Goal: Task Accomplishment & Management: Manage account settings

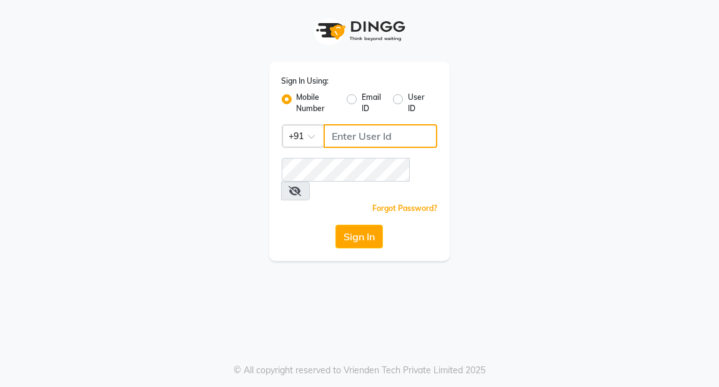
type input "7077710900"
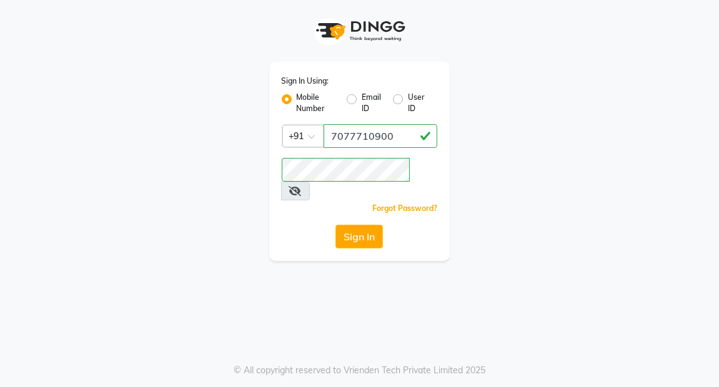
click at [302, 186] on icon at bounding box center [295, 191] width 12 height 10
click at [364, 225] on button "Sign In" at bounding box center [358, 237] width 47 height 24
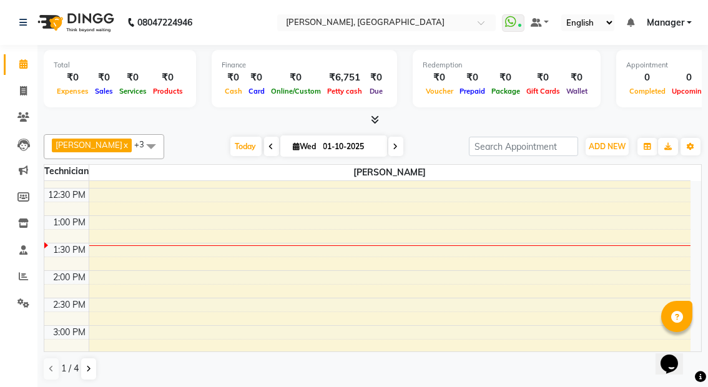
scroll to position [250, 0]
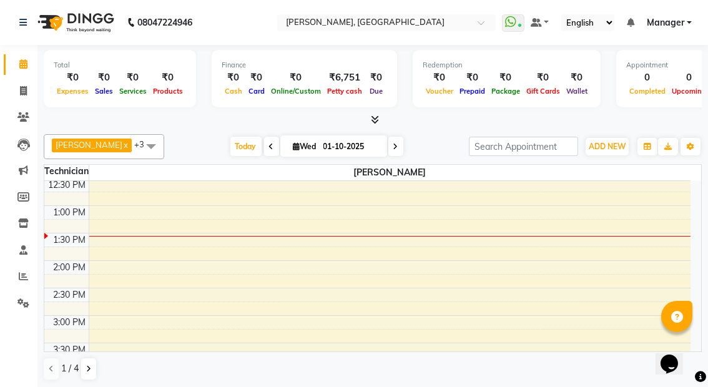
click at [67, 289] on div "2:30 PM" at bounding box center [69, 295] width 37 height 13
click at [70, 289] on div "2:30 PM" at bounding box center [69, 295] width 37 height 13
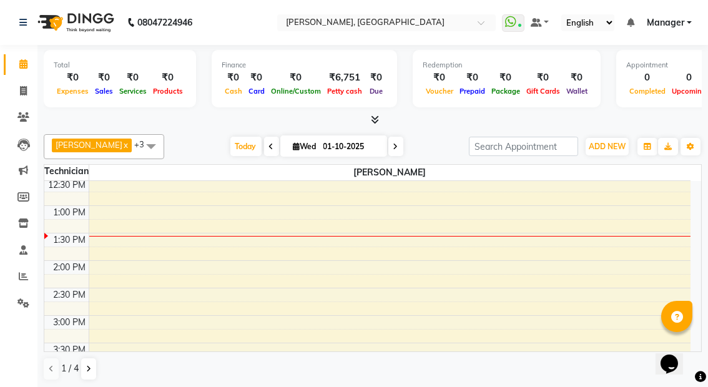
click at [87, 290] on div "2:30 PM" at bounding box center [69, 295] width 37 height 13
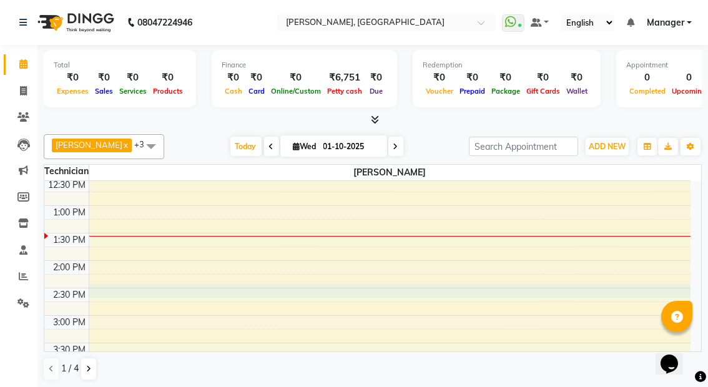
click at [330, 292] on div "8:00 AM 8:30 AM 9:00 AM 9:30 AM 10:00 AM 10:30 AM 11:00 AM 11:30 AM 12:00 PM 12…" at bounding box center [367, 288] width 647 height 714
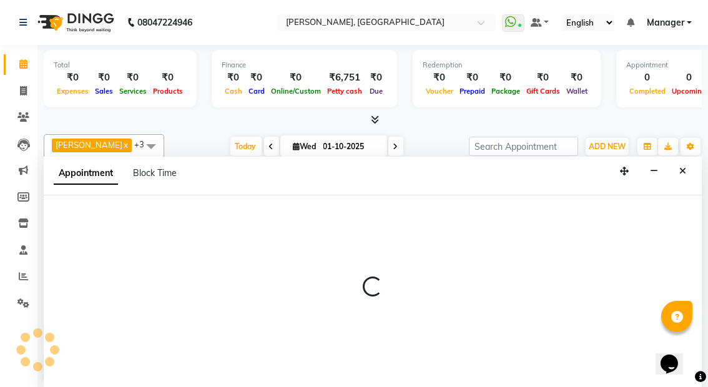
click at [330, 292] on div at bounding box center [373, 293] width 658 height 194
select select "91021"
select select "870"
select select "tentative"
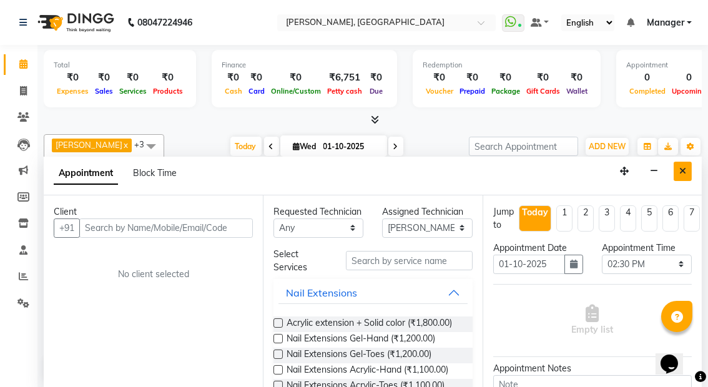
click at [682, 170] on icon "Close" at bounding box center [683, 171] width 7 height 9
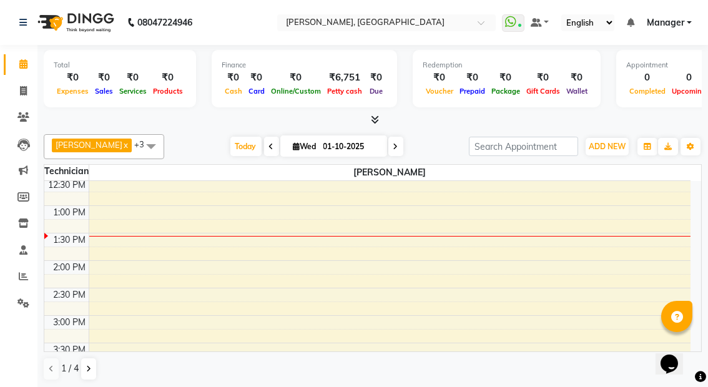
click at [66, 261] on div "2:00 PM" at bounding box center [69, 267] width 37 height 13
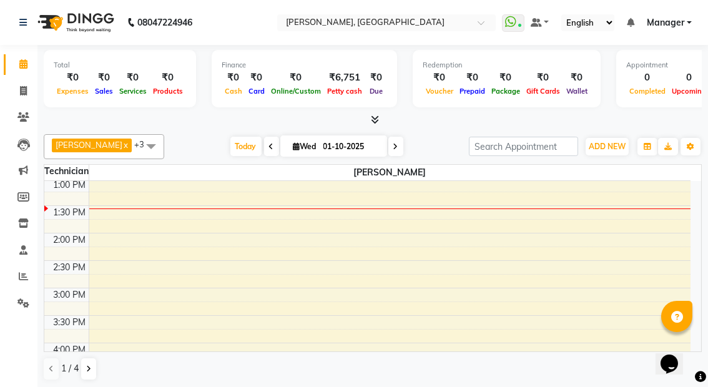
scroll to position [305, 0]
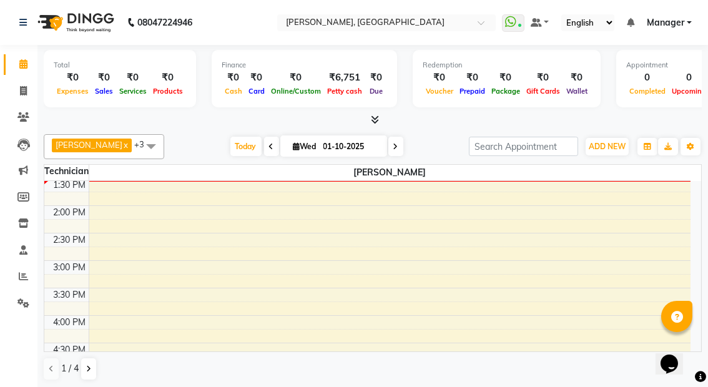
click at [63, 234] on div "2:30 PM" at bounding box center [69, 240] width 37 height 13
click at [48, 234] on div "2:30 PM" at bounding box center [66, 240] width 44 height 13
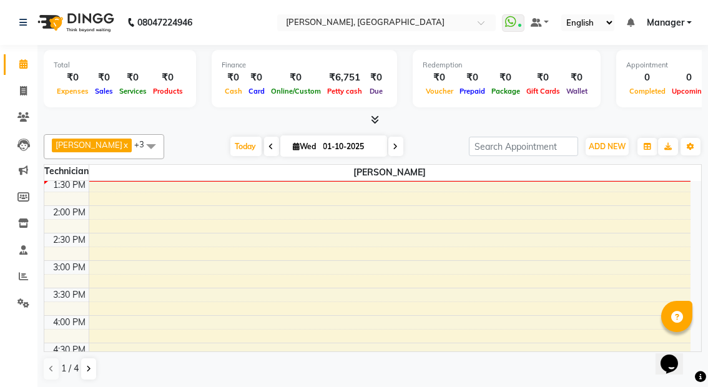
click at [48, 236] on div "2:30 PM" at bounding box center [66, 240] width 44 height 13
click at [94, 231] on div "8:00 AM 8:30 AM 9:00 AM 9:30 AM 10:00 AM 10:30 AM 11:00 AM 11:30 AM 12:00 PM 12…" at bounding box center [367, 233] width 647 height 714
select select "91021"
select select "tentative"
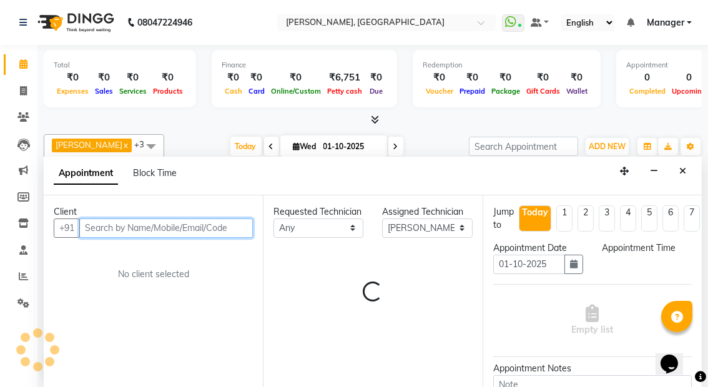
select select "870"
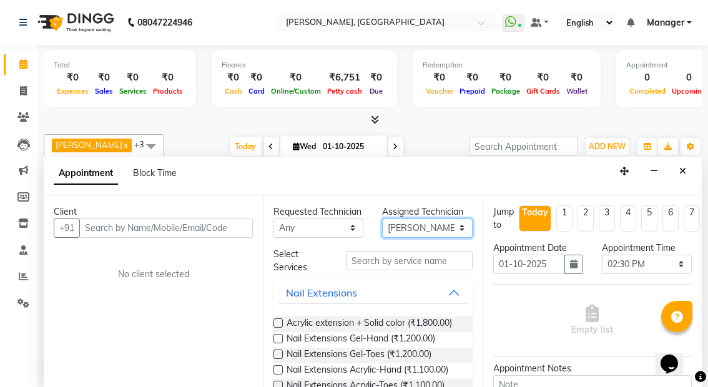
click at [453, 227] on select "Select Amrik Kaur kaptan Manager Rupali Behera" at bounding box center [427, 228] width 90 height 19
click at [451, 228] on select "Select Amrik Kaur kaptan Manager Rupali Behera" at bounding box center [427, 228] width 90 height 19
click at [382, 219] on select "Select Amrik Kaur kaptan Manager Rupali Behera" at bounding box center [427, 228] width 90 height 19
click at [690, 342] on div "Opens Chat This icon Opens the chat window." at bounding box center [675, 342] width 30 height 0
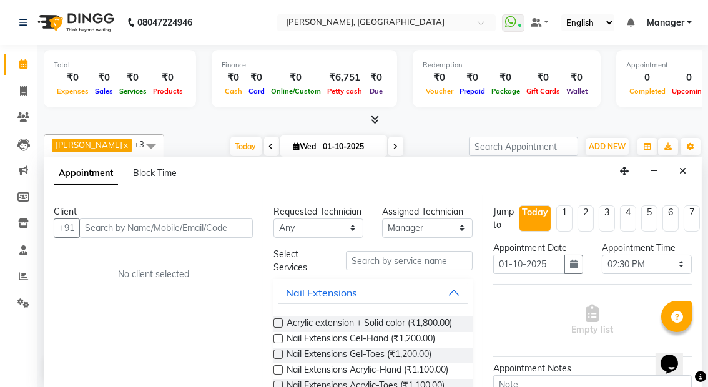
click at [690, 342] on div "Opens Chat This icon Opens the chat window." at bounding box center [675, 342] width 30 height 0
drag, startPoint x: 698, startPoint y: 263, endPoint x: 493, endPoint y: 315, distance: 212.0
click at [493, 315] on div "Jump to Today 1 2 3 4 5 6 7 8 Weeks Appointment Date 01-10-2025 Appointment Tim…" at bounding box center [592, 293] width 219 height 194
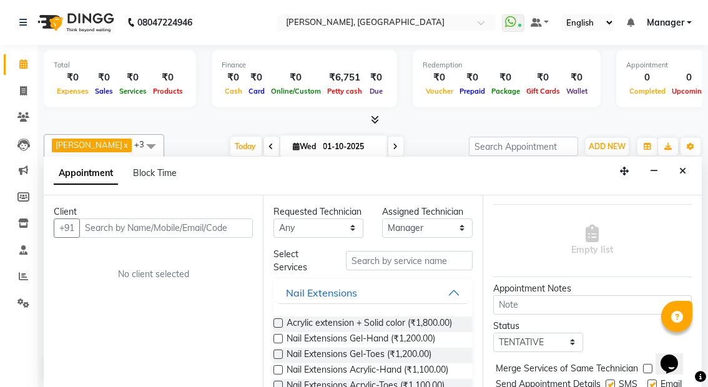
scroll to position [142, 0]
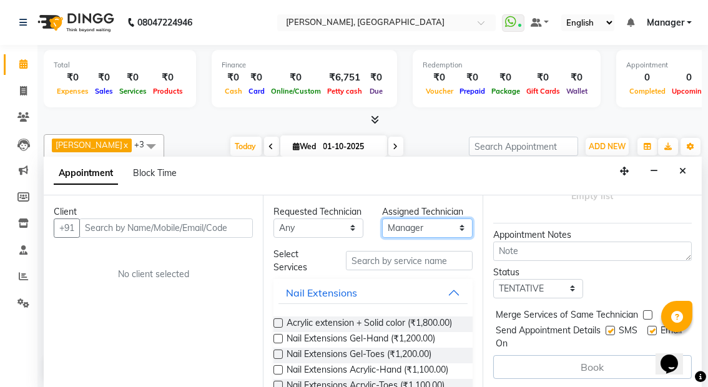
click at [451, 227] on select "Select Amrik Kaur kaptan Manager Rupali Behera" at bounding box center [427, 228] width 90 height 19
select select "92419"
click at [382, 219] on select "Select Amrik Kaur kaptan Manager Rupali Behera" at bounding box center [427, 228] width 90 height 19
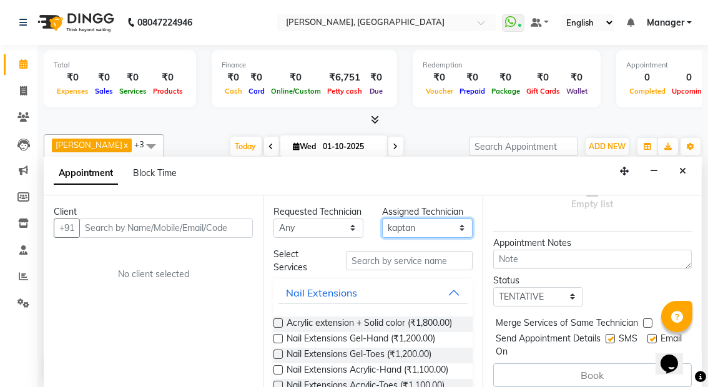
scroll to position [134, 0]
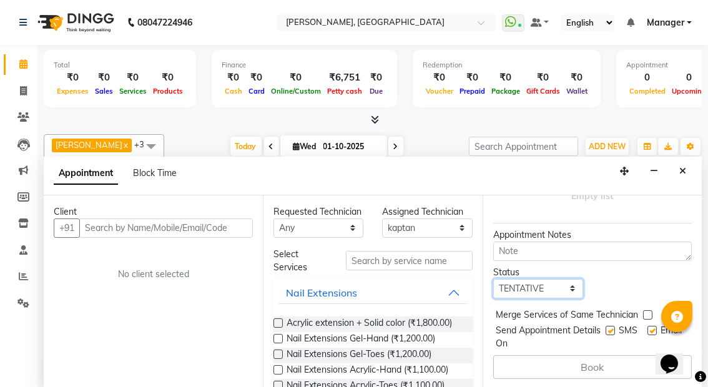
click at [567, 285] on select "Select TENTATIVE CONFIRM CHECK-IN UPCOMING" at bounding box center [539, 288] width 90 height 19
click at [628, 281] on div "Status Select TENTATIVE CONFIRM CHECK-IN UPCOMING" at bounding box center [592, 282] width 217 height 32
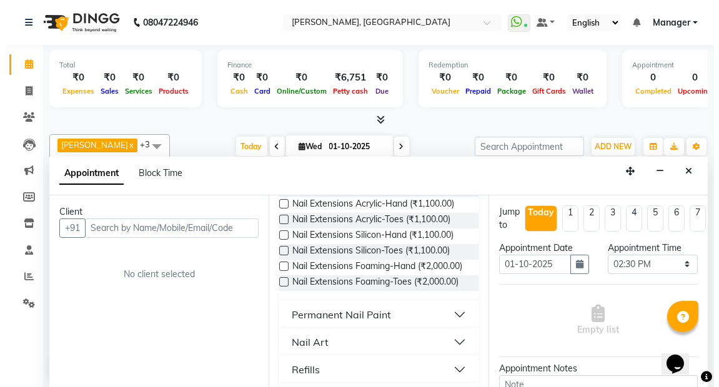
scroll to position [167, 0]
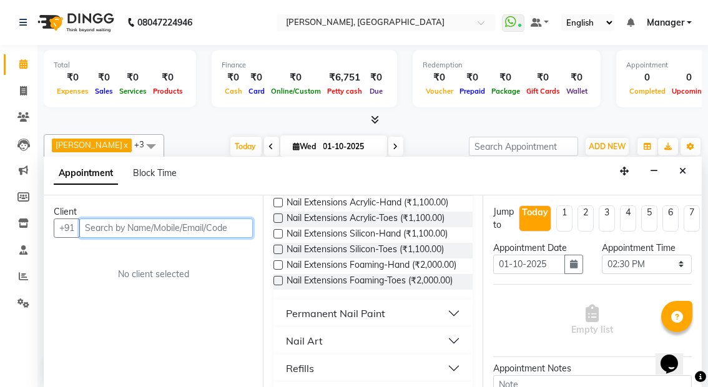
click at [176, 225] on input "text" at bounding box center [166, 228] width 174 height 19
type input "8249419605"
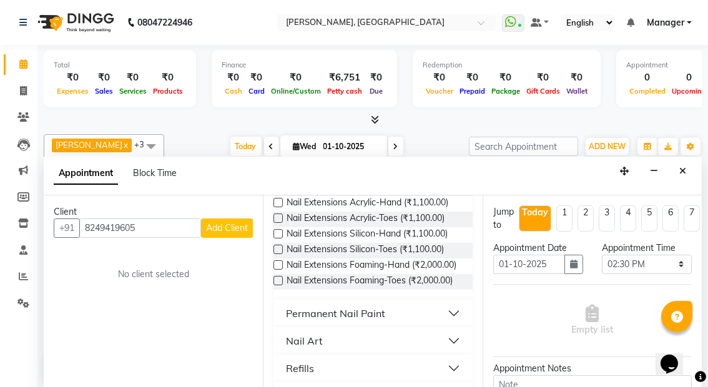
click at [224, 228] on span "Add Client" at bounding box center [227, 227] width 42 height 11
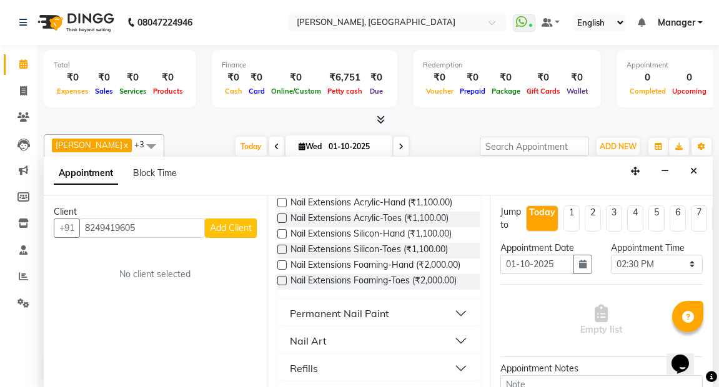
select select "21"
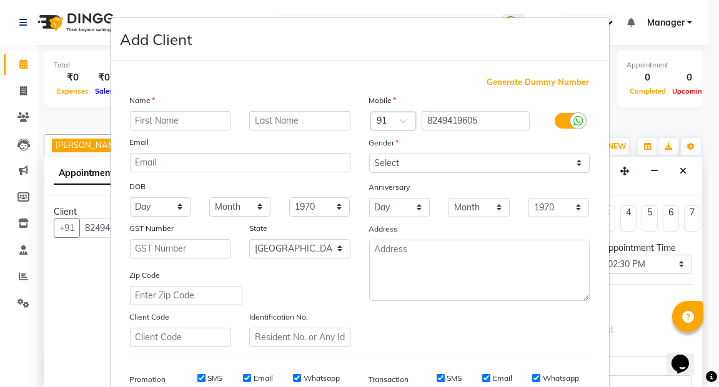
click at [76, 257] on ngb-modal-window "Add Client Generate Dummy Number Name Email DOB Day 01 02 03 04 05 06 07 08 09 …" at bounding box center [359, 193] width 719 height 387
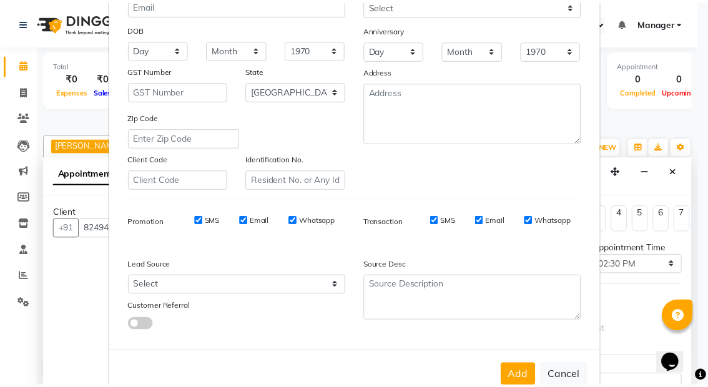
scroll to position [189, 0]
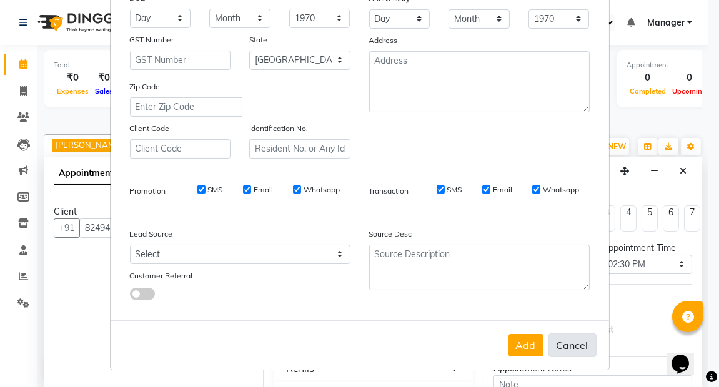
click at [567, 342] on button "Cancel" at bounding box center [572, 346] width 48 height 24
select select
select select "null"
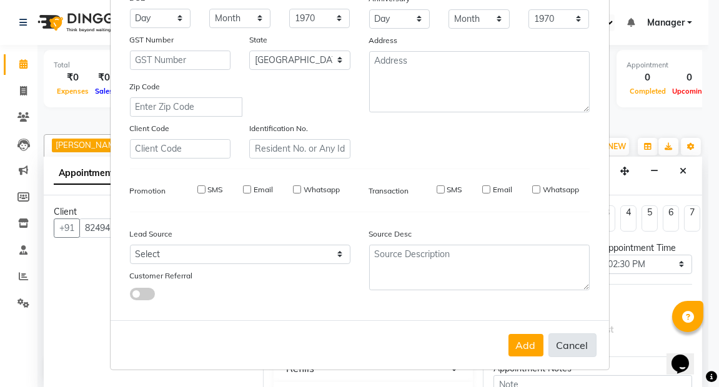
select select
checkbox input "false"
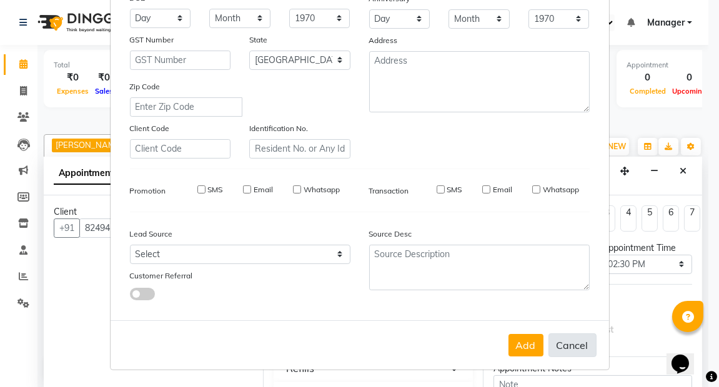
checkbox input "false"
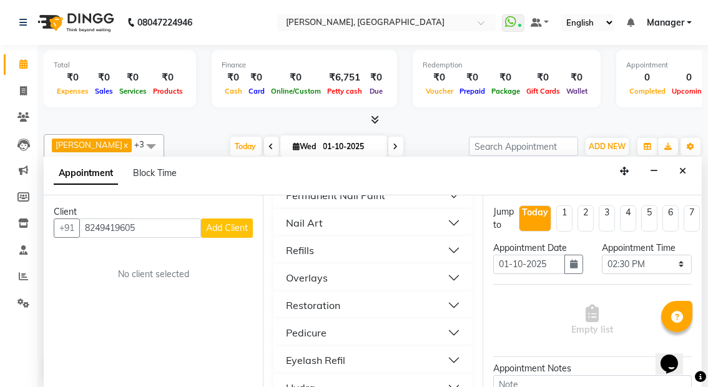
scroll to position [287, 0]
click at [442, 232] on button "Nail Art" at bounding box center [373, 221] width 189 height 22
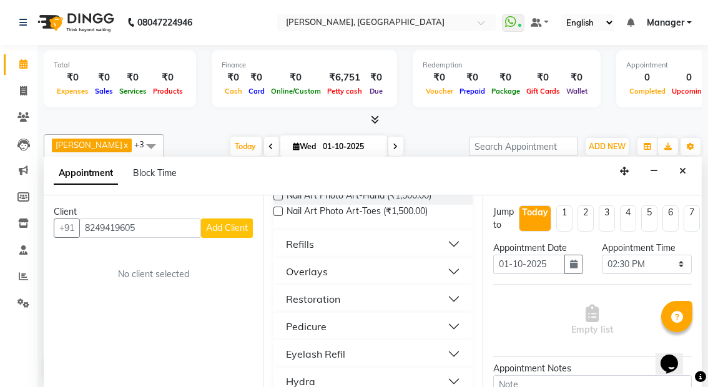
scroll to position [823, 0]
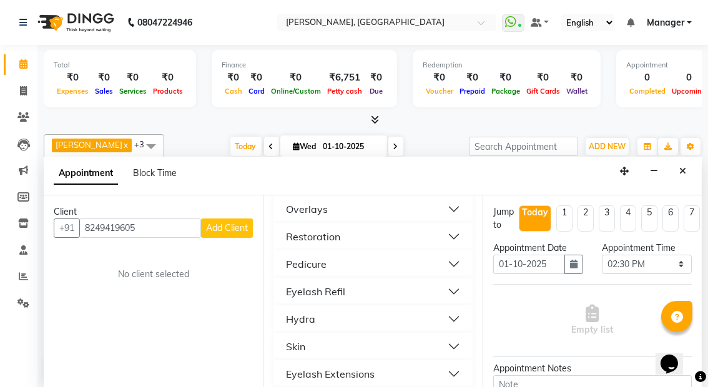
click at [446, 275] on button "Pedicure" at bounding box center [373, 264] width 189 height 22
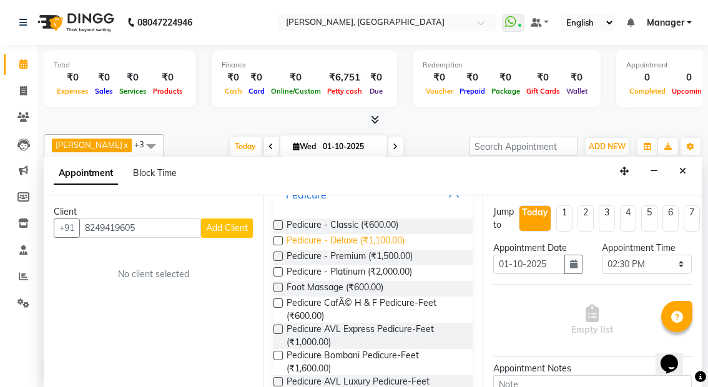
scroll to position [892, 0]
click at [278, 230] on label at bounding box center [278, 225] width 9 height 9
click at [278, 231] on input "checkbox" at bounding box center [278, 226] width 8 height 8
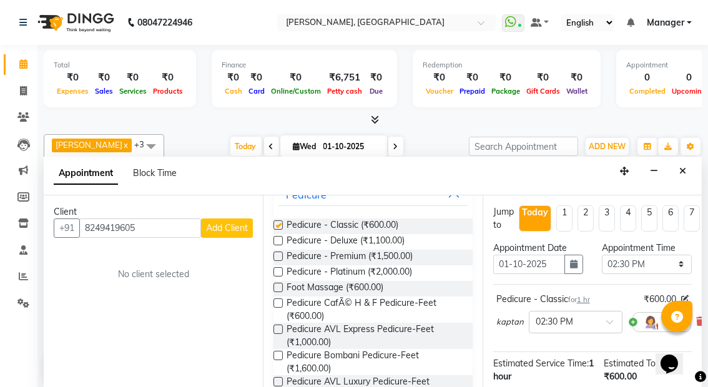
checkbox input "false"
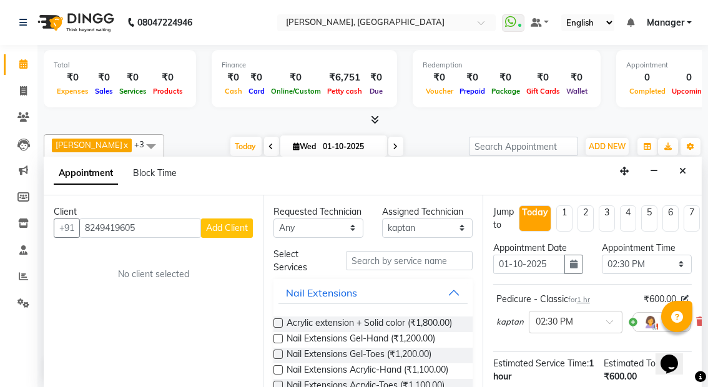
scroll to position [81, 0]
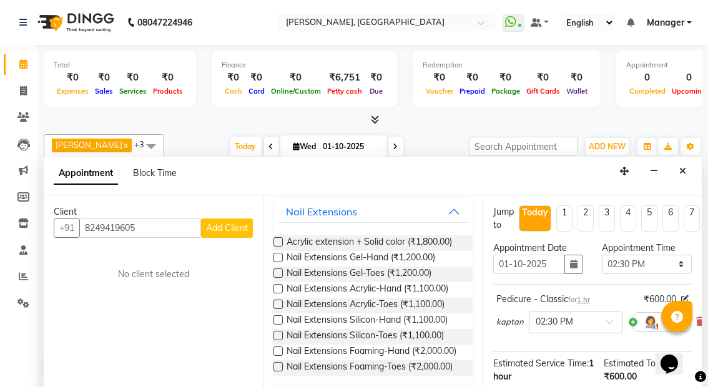
click at [279, 262] on label at bounding box center [278, 257] width 9 height 9
click at [279, 263] on input "checkbox" at bounding box center [278, 259] width 8 height 8
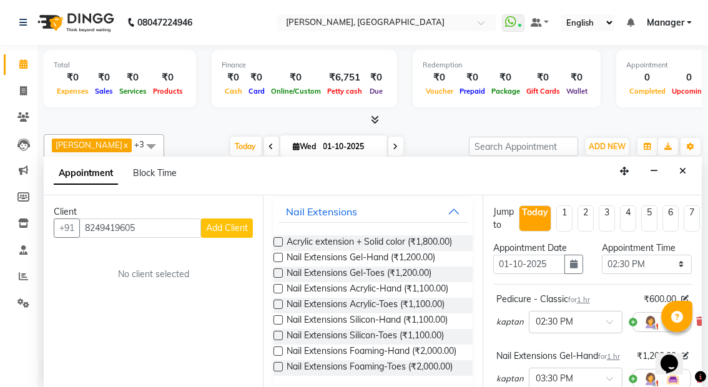
click at [279, 262] on label at bounding box center [278, 257] width 9 height 9
click at [279, 263] on input "checkbox" at bounding box center [278, 259] width 8 height 8
checkbox input "false"
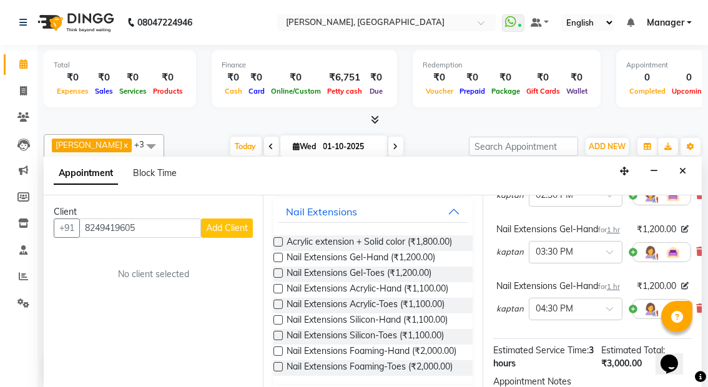
scroll to position [107, 0]
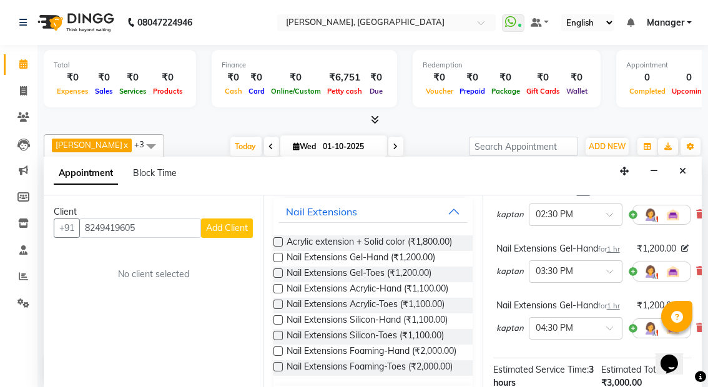
click at [91, 302] on div "Client +91 8249419605 Add Client No client selected" at bounding box center [153, 293] width 219 height 194
click at [685, 167] on icon "Close" at bounding box center [683, 171] width 7 height 9
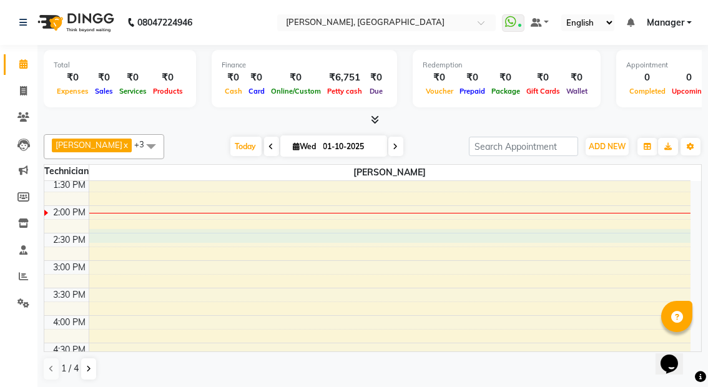
click at [142, 234] on div "8:00 AM 8:30 AM 9:00 AM 9:30 AM 10:00 AM 10:30 AM 11:00 AM 11:30 AM 12:00 PM 12…" at bounding box center [367, 233] width 647 height 714
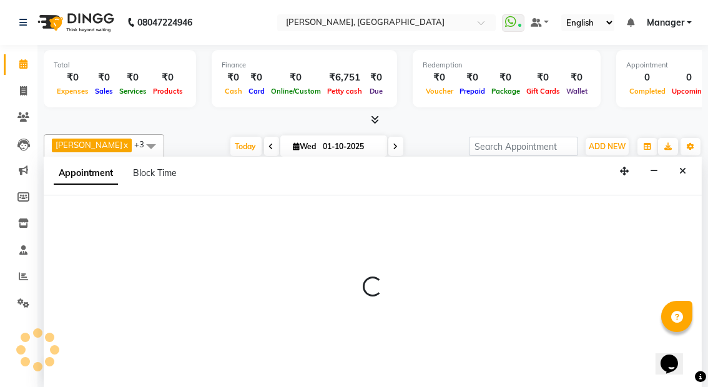
scroll to position [0, 0]
select select "91021"
select select "tentative"
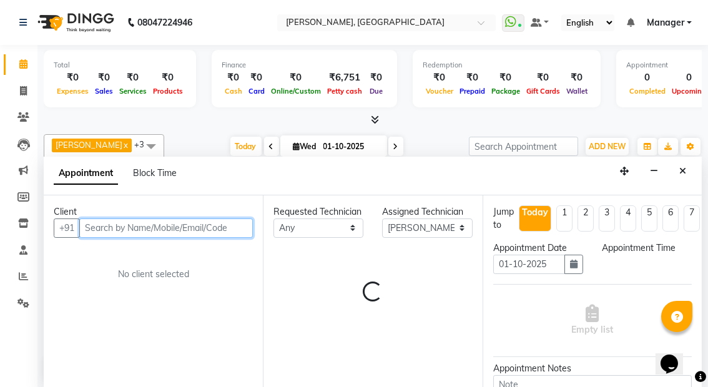
select select "870"
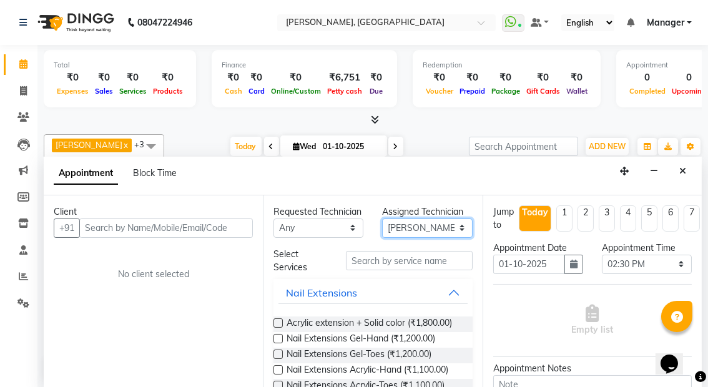
click at [451, 226] on select "Select Amrik Kaur kaptan Manager Rupali Behera" at bounding box center [427, 228] width 90 height 19
select select "92419"
click at [382, 219] on select "Select Amrik Kaur kaptan Manager Rupali Behera" at bounding box center [427, 228] width 90 height 19
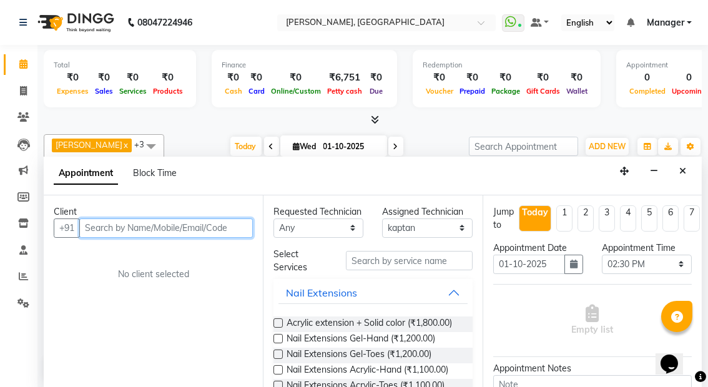
click at [138, 222] on input "text" at bounding box center [166, 228] width 174 height 19
type input "8249419605"
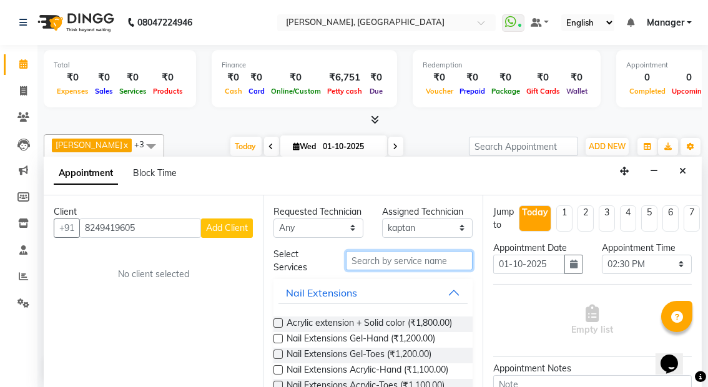
click at [403, 270] on input "text" at bounding box center [409, 260] width 126 height 19
type input "nail"
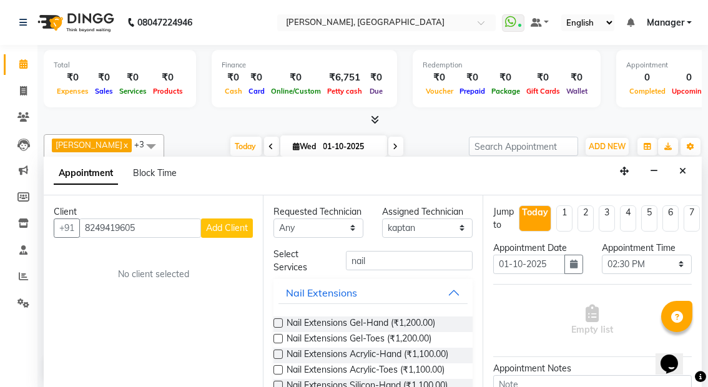
click at [278, 328] on label at bounding box center [278, 323] width 9 height 9
click at [278, 329] on input "checkbox" at bounding box center [278, 324] width 8 height 8
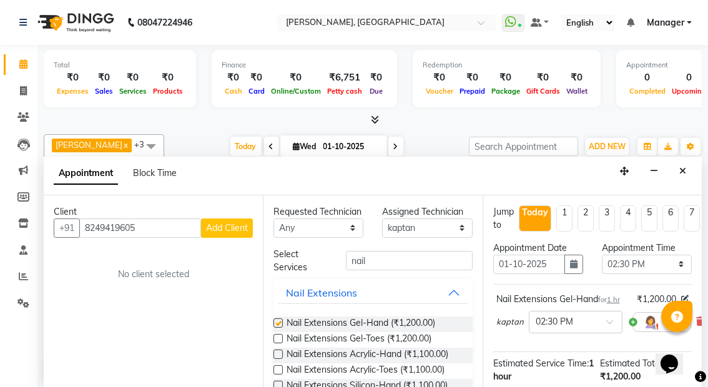
checkbox input "false"
click at [450, 223] on select "Select Amrik Kaur kaptan Manager Rupali Behera" at bounding box center [427, 228] width 90 height 19
select select "92207"
click at [382, 219] on select "Select Amrik Kaur kaptan Manager Rupali Behera" at bounding box center [427, 228] width 90 height 19
click at [390, 270] on input "nail" at bounding box center [409, 260] width 126 height 19
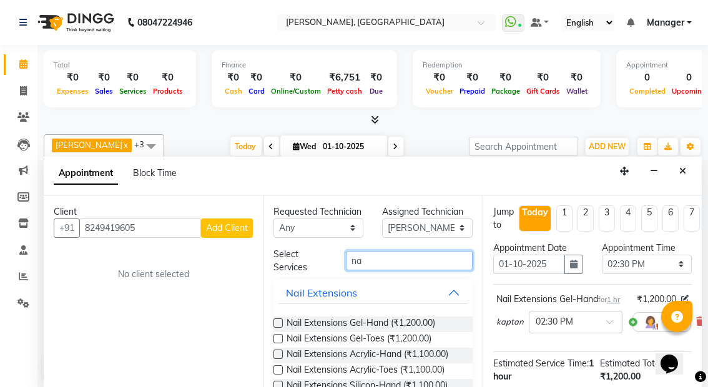
type input "n"
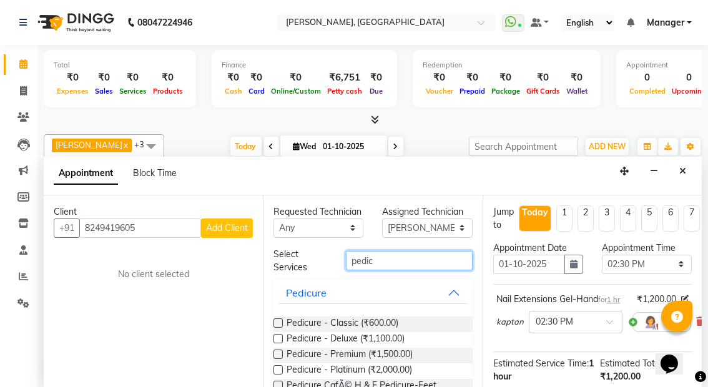
type input "pedic"
click at [278, 328] on label at bounding box center [278, 323] width 9 height 9
click at [278, 329] on input "checkbox" at bounding box center [278, 324] width 8 height 8
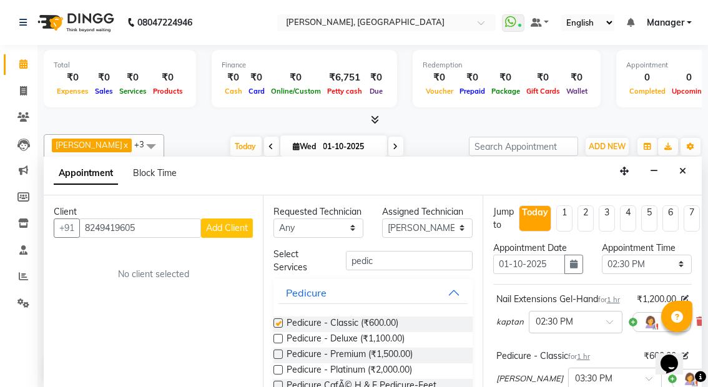
checkbox input "false"
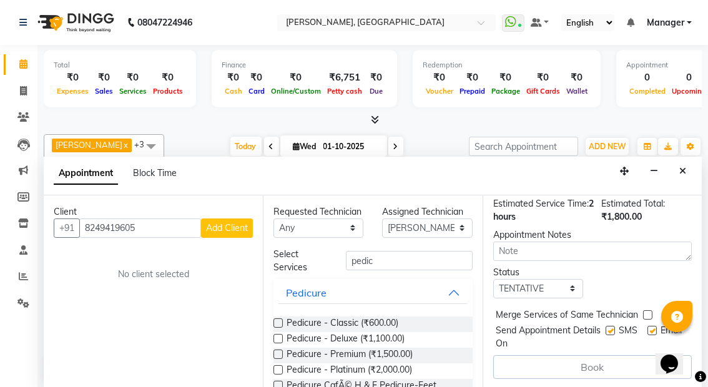
scroll to position [241, 0]
click at [542, 355] on div "Book" at bounding box center [593, 367] width 199 height 24
click at [578, 355] on div "Book" at bounding box center [593, 367] width 199 height 24
click at [567, 279] on select "Select TENTATIVE CONFIRM CHECK-IN UPCOMING" at bounding box center [539, 288] width 90 height 19
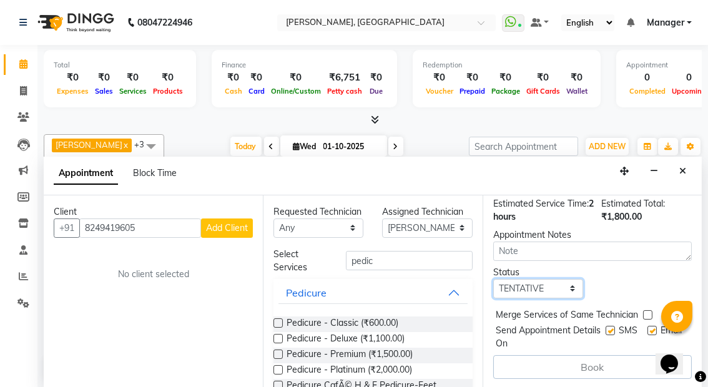
click at [494, 279] on select "Select TENTATIVE CONFIRM CHECK-IN UPCOMING" at bounding box center [539, 288] width 90 height 19
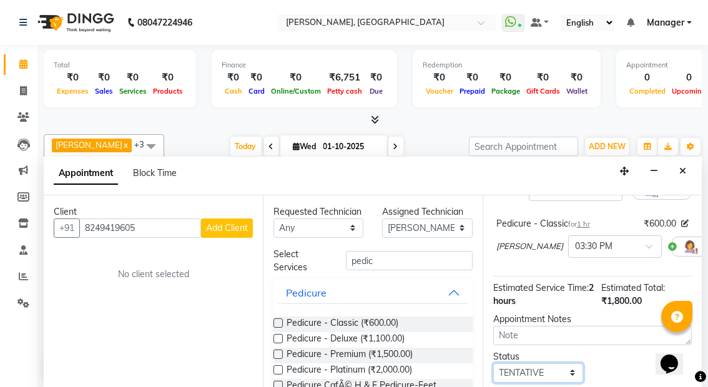
scroll to position [114, 0]
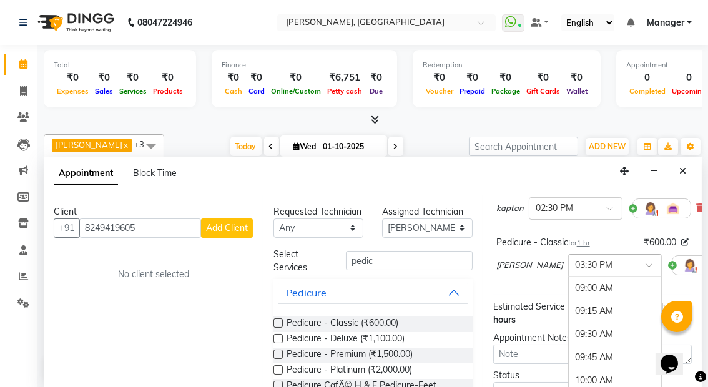
click at [646, 275] on span at bounding box center [654, 268] width 16 height 13
click at [575, 271] on input "text" at bounding box center [602, 264] width 55 height 13
click at [569, 296] on div "03:30 PM" at bounding box center [615, 288] width 92 height 23
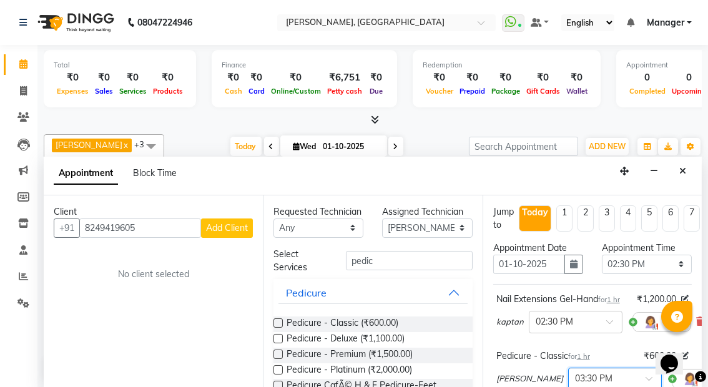
scroll to position [0, 0]
click at [535, 221] on li "Today" at bounding box center [535, 219] width 32 height 26
select select "870"
click at [186, 309] on div "Client +91 8249419605 Add Client No client selected" at bounding box center [153, 293] width 219 height 194
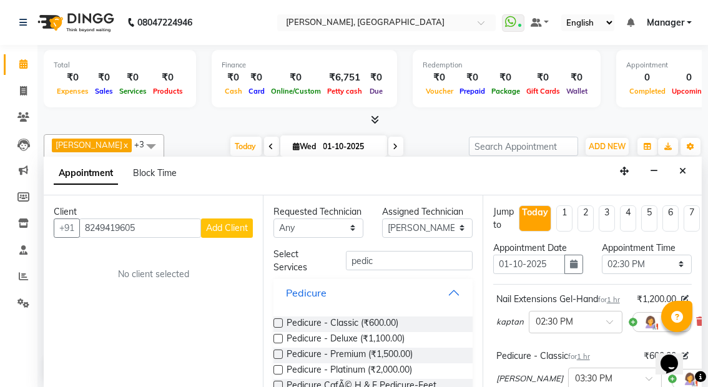
click at [442, 302] on button "Pedicure" at bounding box center [373, 293] width 189 height 22
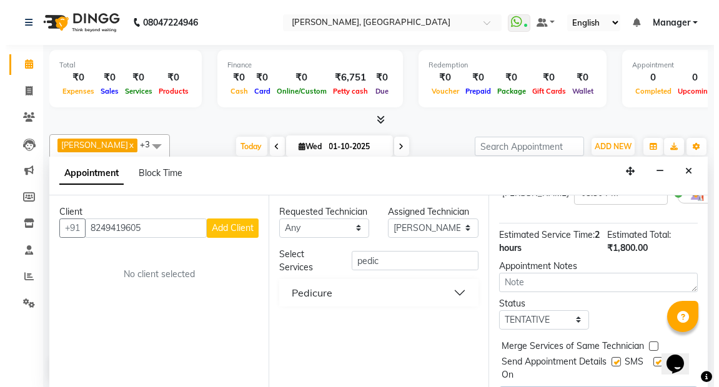
scroll to position [241, 1]
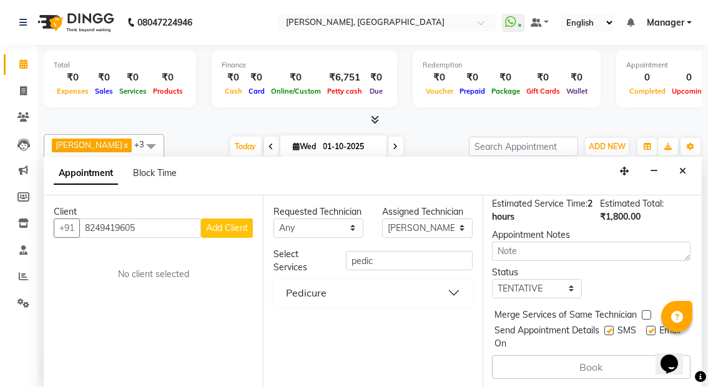
click at [555, 357] on div "Book" at bounding box center [591, 367] width 199 height 24
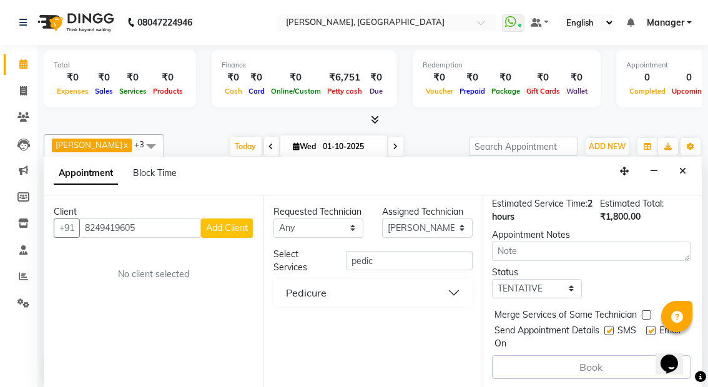
click at [555, 357] on div "Book" at bounding box center [591, 367] width 199 height 24
click at [157, 230] on input "8249419605" at bounding box center [140, 228] width 122 height 19
click at [221, 225] on span "Add Client" at bounding box center [227, 227] width 42 height 11
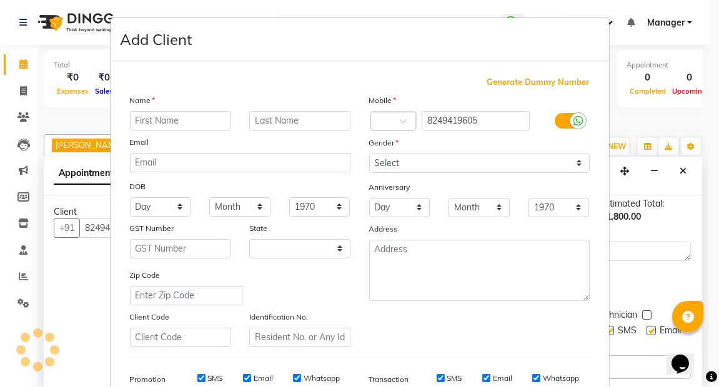
select select "21"
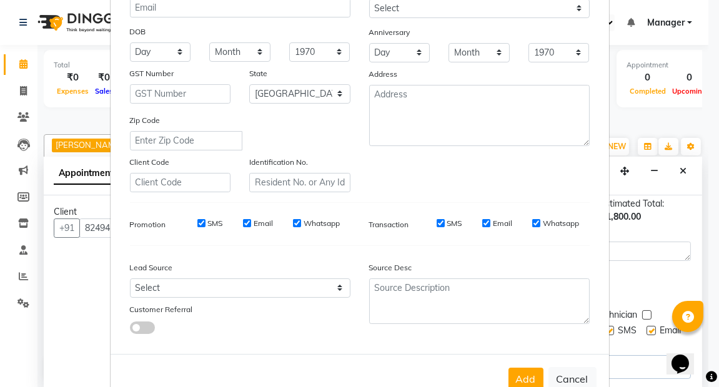
scroll to position [189, 0]
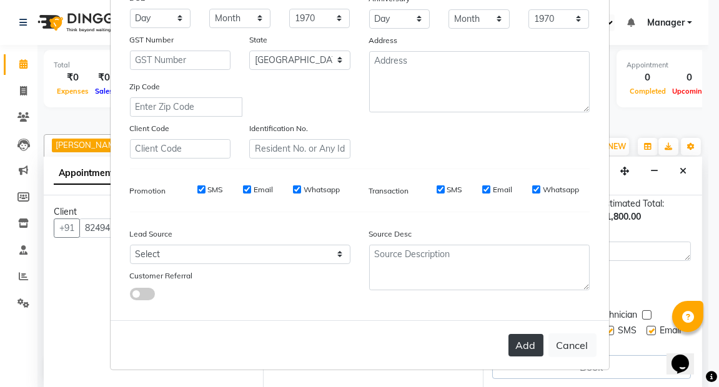
click at [523, 339] on button "Add" at bounding box center [526, 345] width 35 height 22
click at [520, 344] on button "Add" at bounding box center [526, 345] width 35 height 22
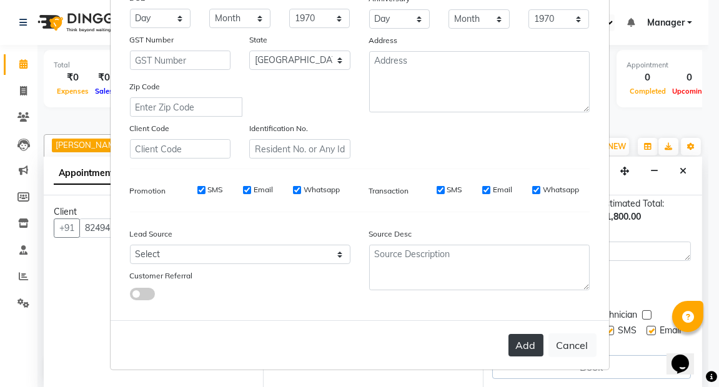
click at [520, 344] on button "Add" at bounding box center [526, 345] width 35 height 22
click at [525, 345] on button "Add" at bounding box center [526, 345] width 35 height 22
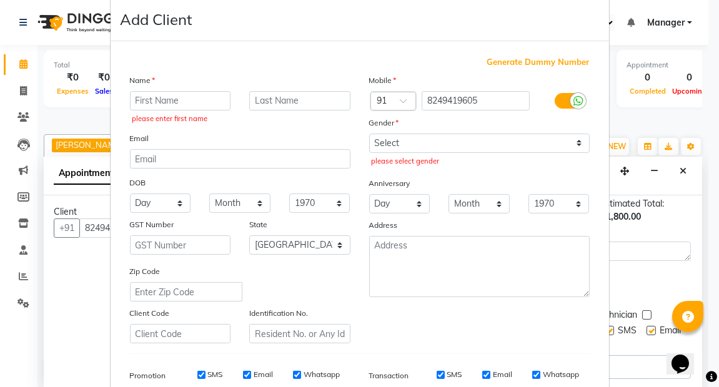
scroll to position [0, 0]
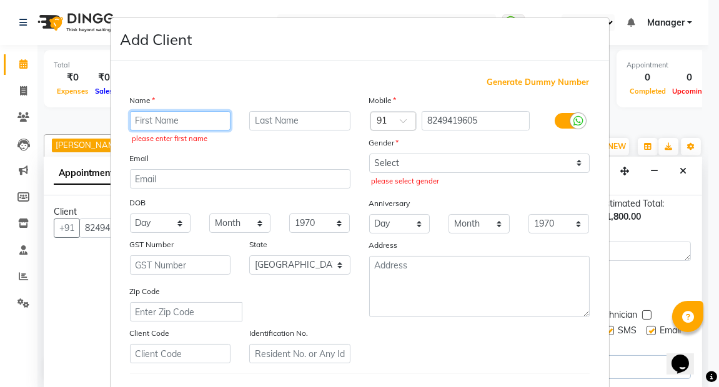
click at [178, 122] on input "text" at bounding box center [180, 120] width 101 height 19
type input "s"
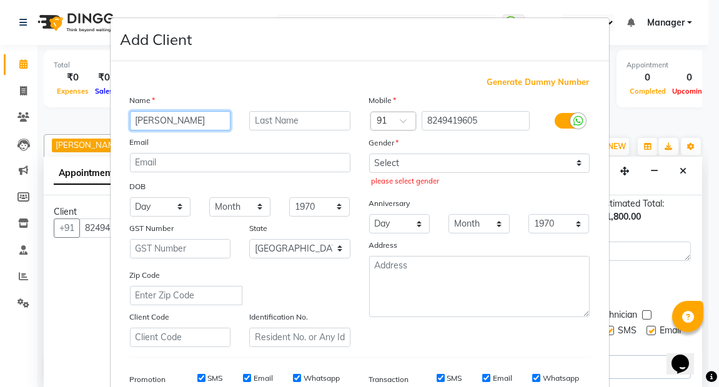
type input "Suryasnata"
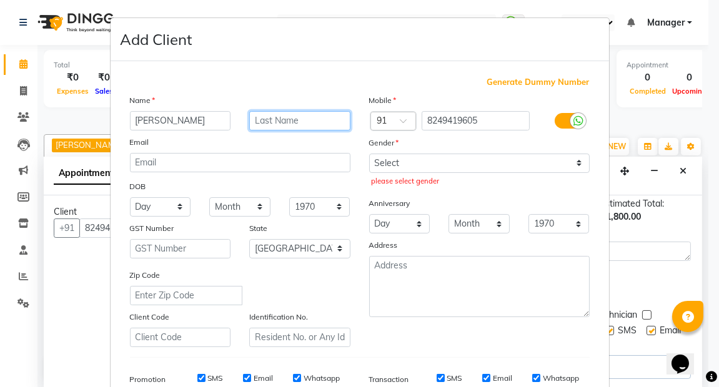
click at [260, 117] on input "text" at bounding box center [299, 120] width 101 height 19
type input "sharma"
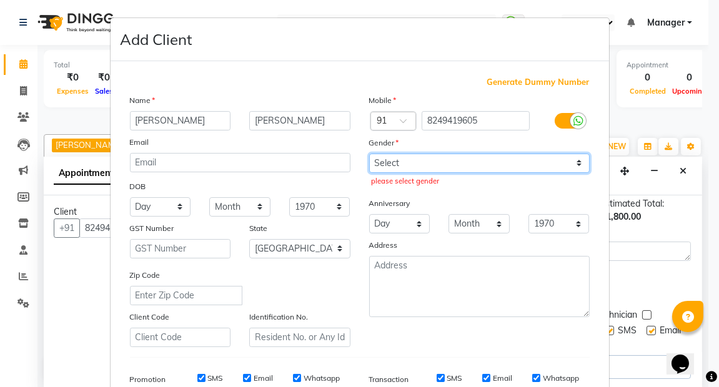
click at [575, 163] on select "Select Male Female Other Prefer Not To Say" at bounding box center [479, 163] width 221 height 19
select select "female"
click at [369, 154] on select "Select Male Female Other Prefer Not To Say" at bounding box center [479, 163] width 221 height 19
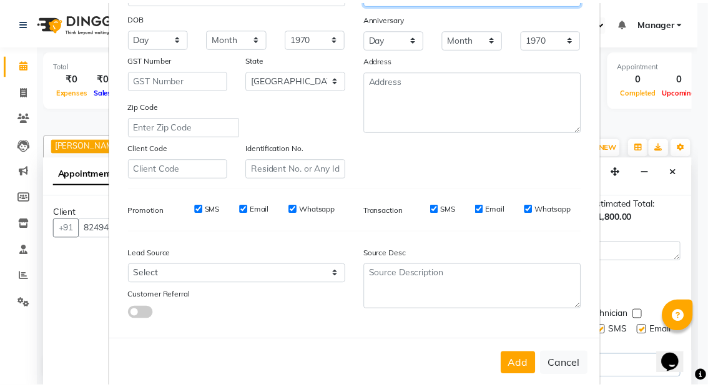
scroll to position [189, 0]
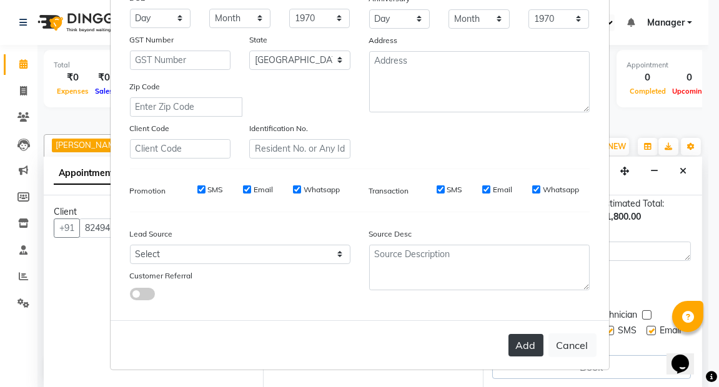
click at [523, 347] on button "Add" at bounding box center [526, 345] width 35 height 22
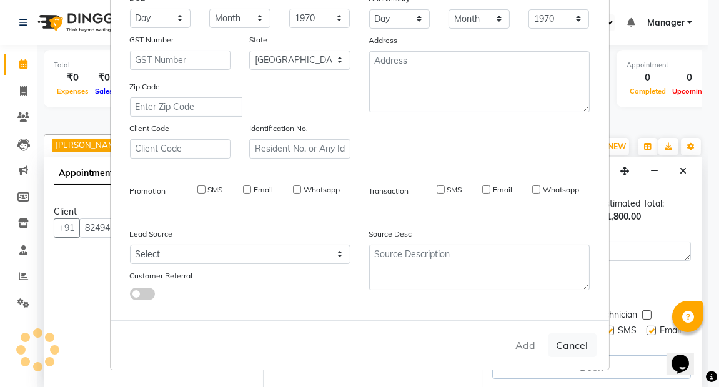
type input "82******05"
select select
select select "null"
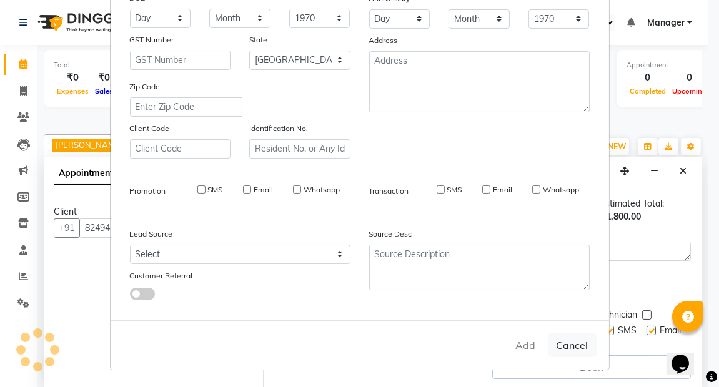
select select
checkbox input "false"
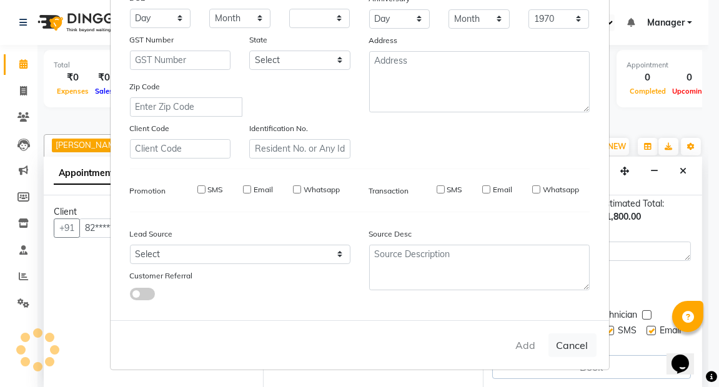
checkbox input "false"
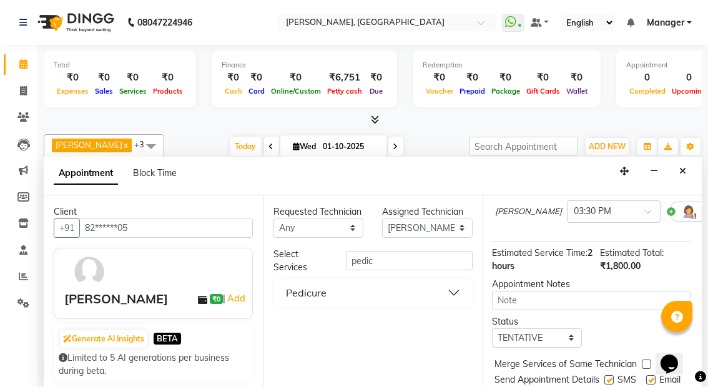
scroll to position [241, 1]
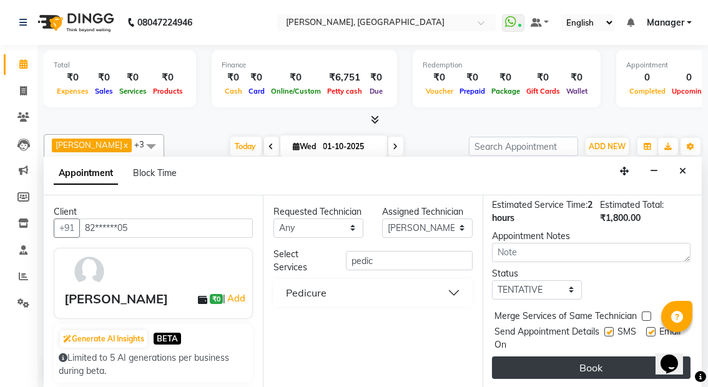
click at [581, 357] on button "Book" at bounding box center [591, 368] width 199 height 22
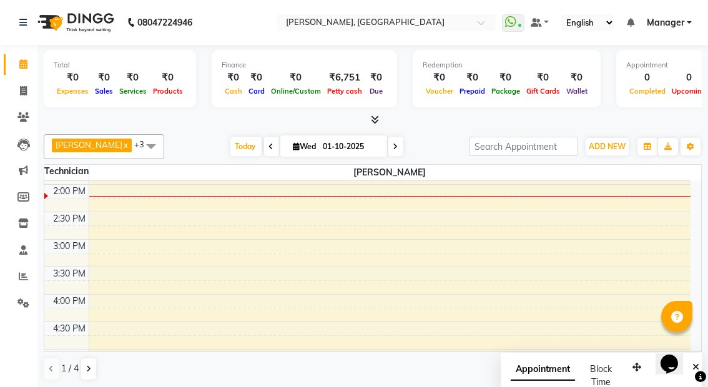
click at [542, 369] on span "Appointment" at bounding box center [543, 370] width 64 height 22
select select "tentative"
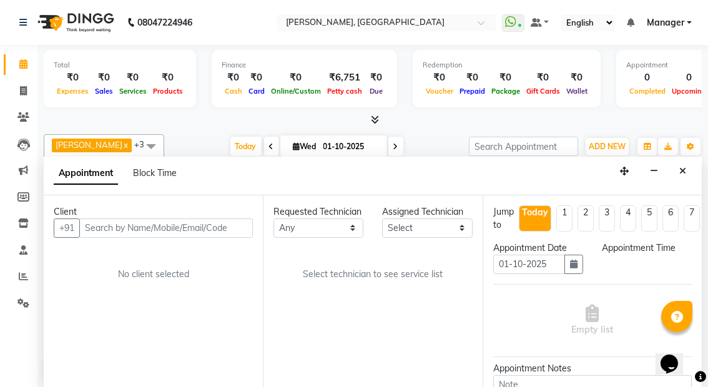
click at [171, 129] on div "Amrik Kaur x kaptan x Manager x Rupali Behera x +3 UnSelect All Amrik Kaur kapt…" at bounding box center [373, 257] width 658 height 257
click at [682, 167] on icon "Close" at bounding box center [683, 171] width 7 height 9
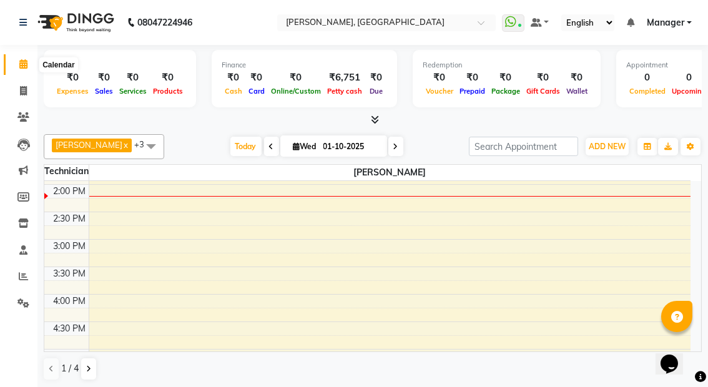
click at [25, 61] on icon at bounding box center [23, 63] width 8 height 9
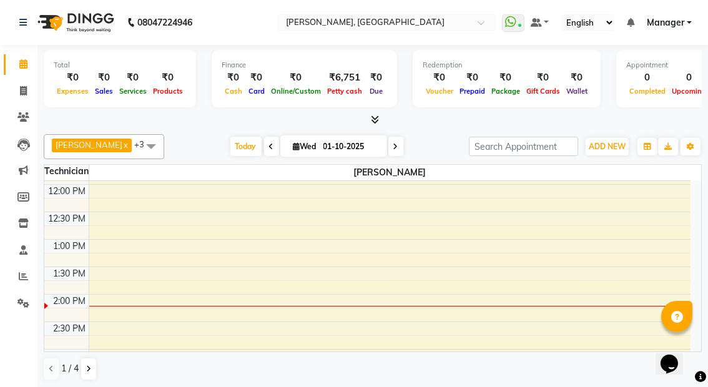
scroll to position [0, 0]
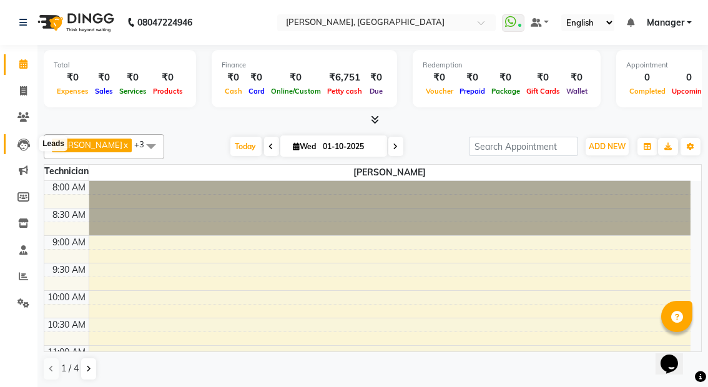
click at [24, 144] on icon at bounding box center [23, 145] width 12 height 12
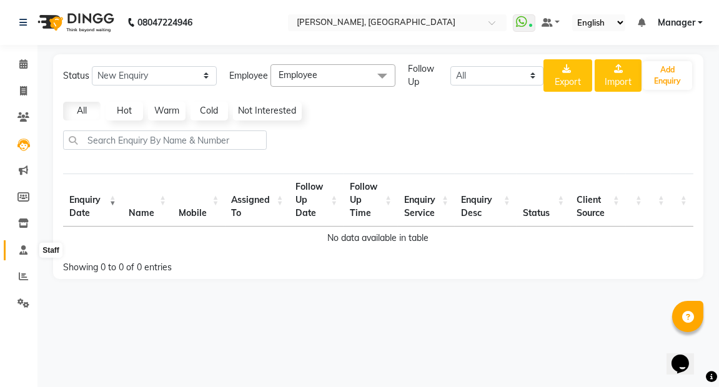
click at [18, 247] on span at bounding box center [23, 251] width 22 height 14
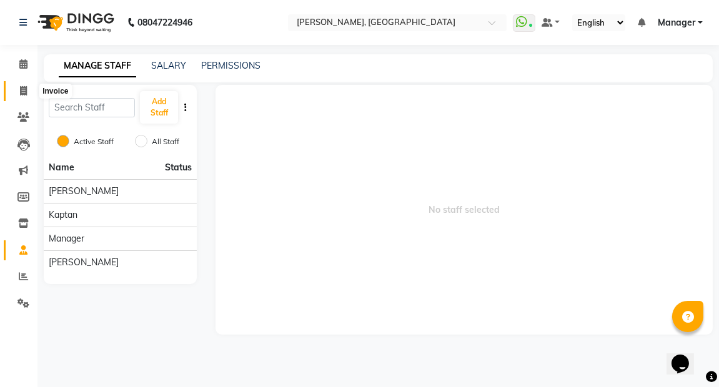
click at [25, 91] on icon at bounding box center [23, 90] width 7 height 9
select select "service"
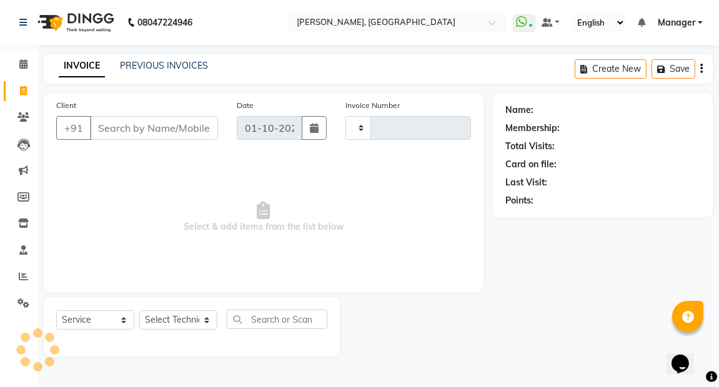
type input "0025"
select select "8974"
click at [153, 63] on link "PREVIOUS INVOICES" at bounding box center [164, 65] width 88 height 11
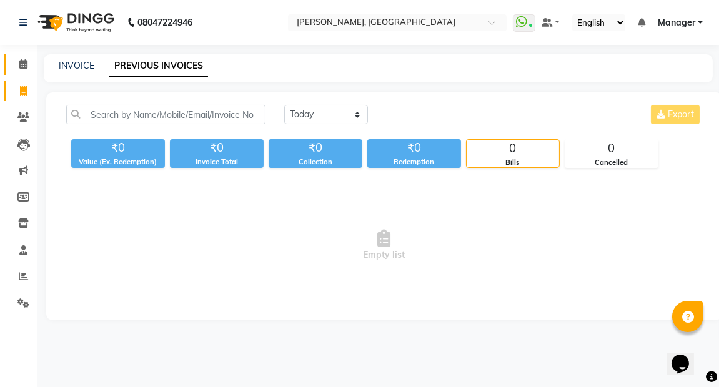
click at [21, 66] on icon at bounding box center [23, 63] width 8 height 9
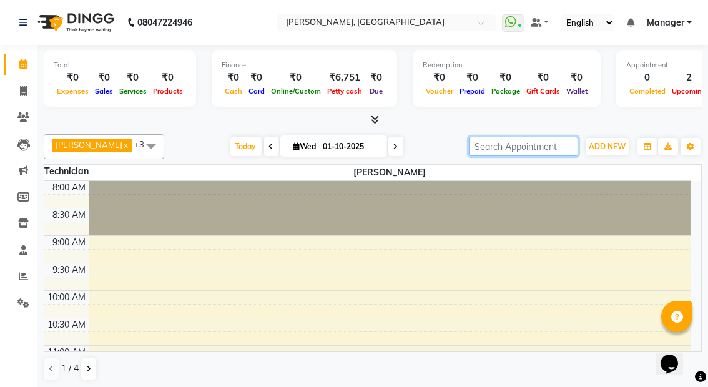
click at [519, 151] on input "search" at bounding box center [523, 146] width 109 height 19
type input "2"
click at [673, 82] on div "2" at bounding box center [689, 78] width 41 height 14
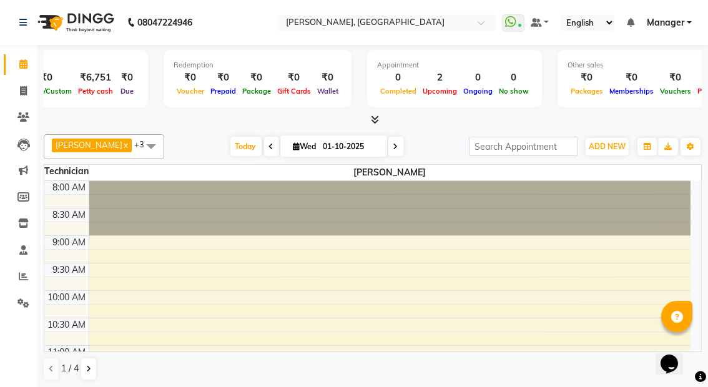
scroll to position [0, 324]
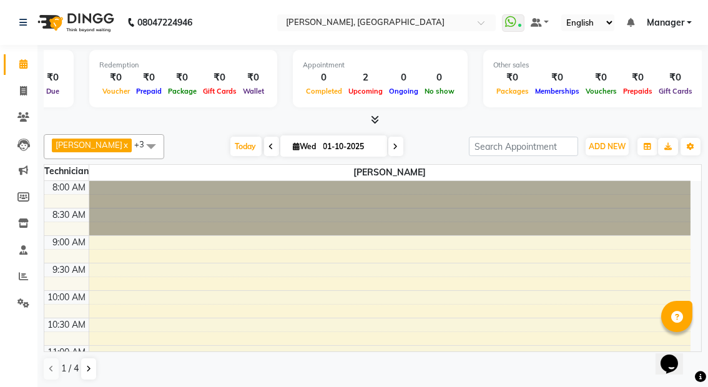
click at [358, 91] on span "Upcoming" at bounding box center [365, 91] width 41 height 9
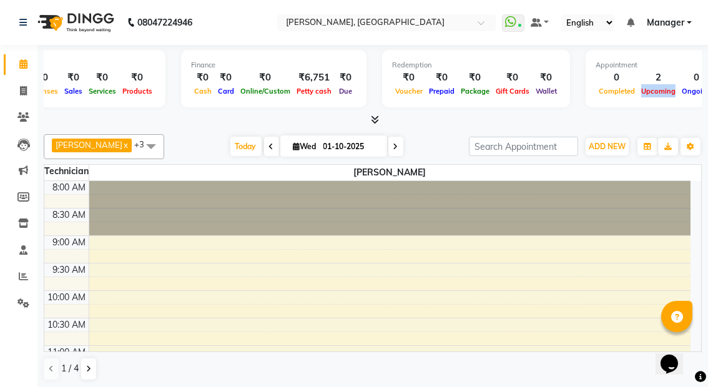
scroll to position [0, 0]
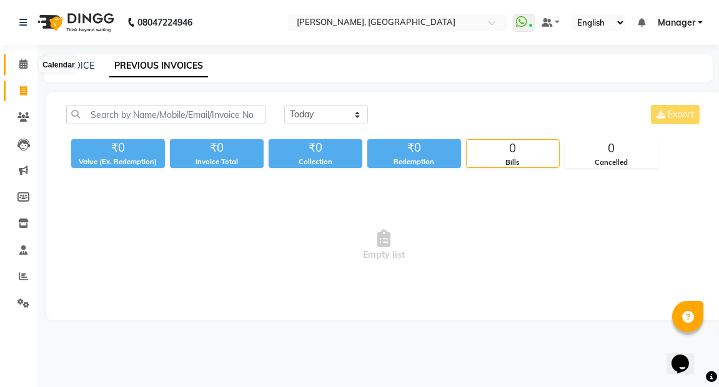
click at [17, 62] on span at bounding box center [23, 64] width 22 height 14
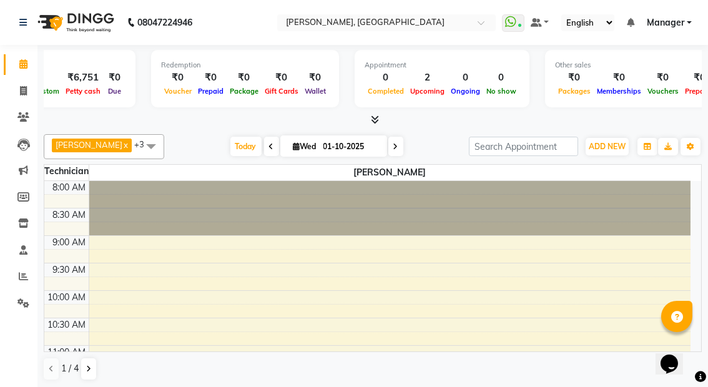
scroll to position [0, 324]
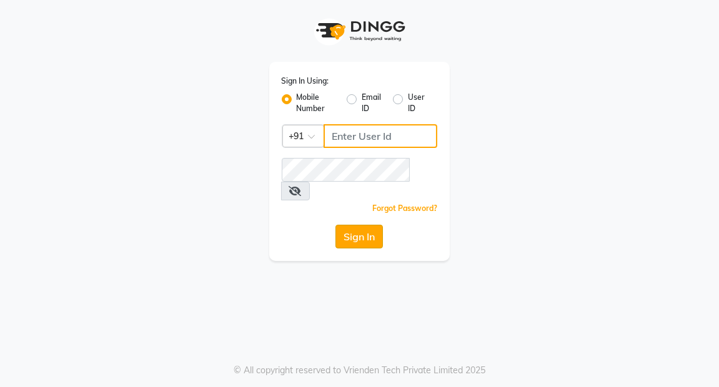
type input "7077710900"
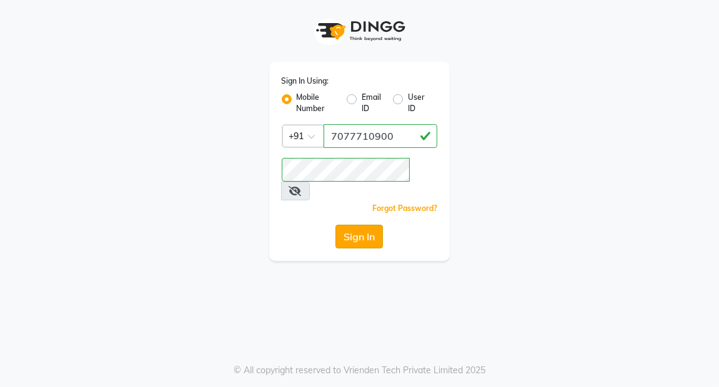
click at [360, 225] on button "Sign In" at bounding box center [358, 237] width 47 height 24
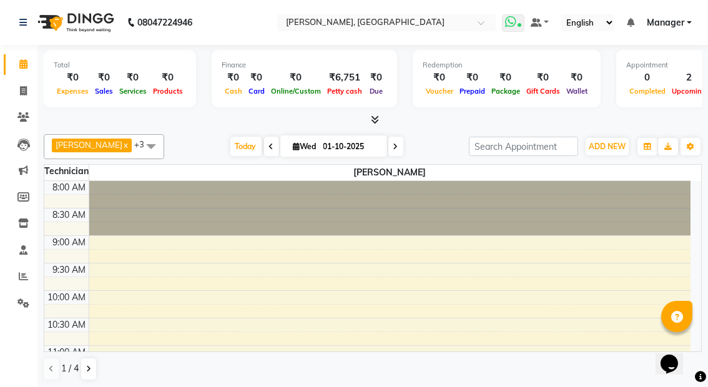
click at [514, 23] on icon at bounding box center [510, 22] width 11 height 12
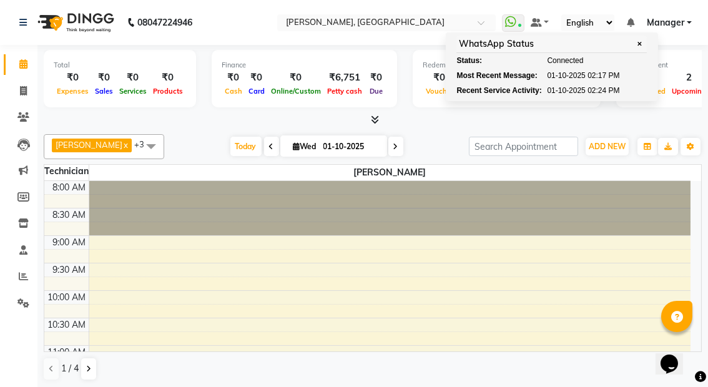
click at [194, 134] on div "[PERSON_NAME] x kaptan x Manager x [PERSON_NAME] x +3 UnSelect All [PERSON_NAME…" at bounding box center [373, 146] width 658 height 25
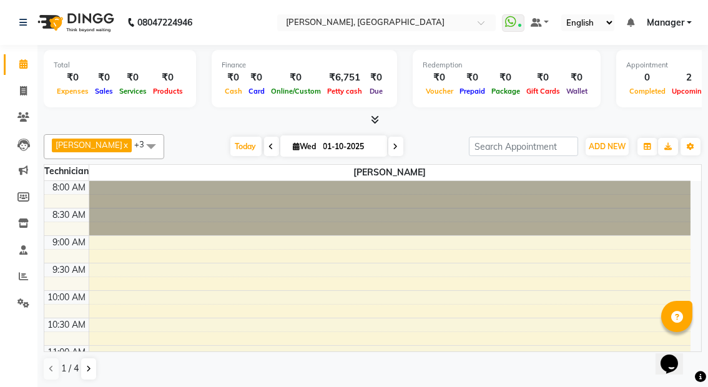
scroll to position [0, 324]
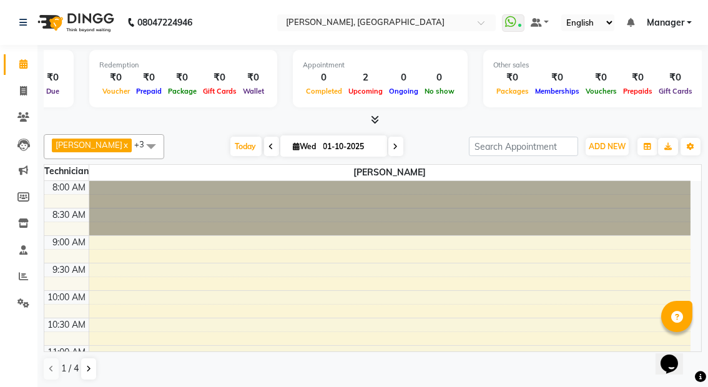
click at [355, 91] on span "Upcoming" at bounding box center [365, 91] width 41 height 9
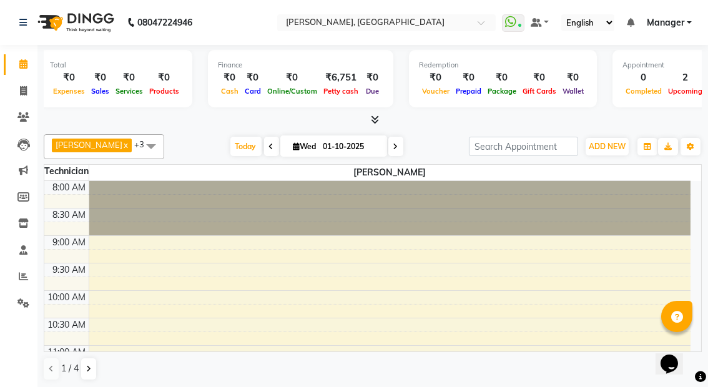
scroll to position [0, 0]
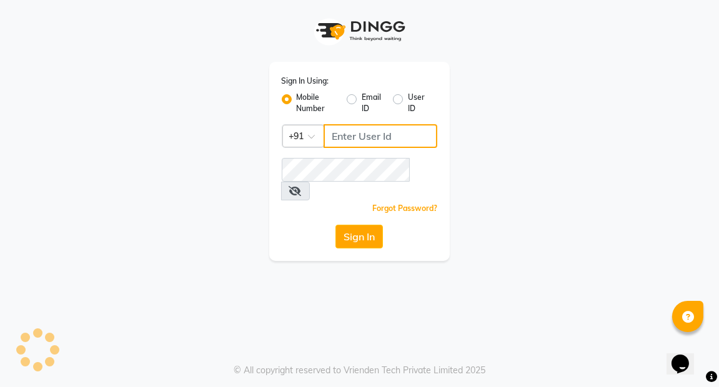
type input "7077710900"
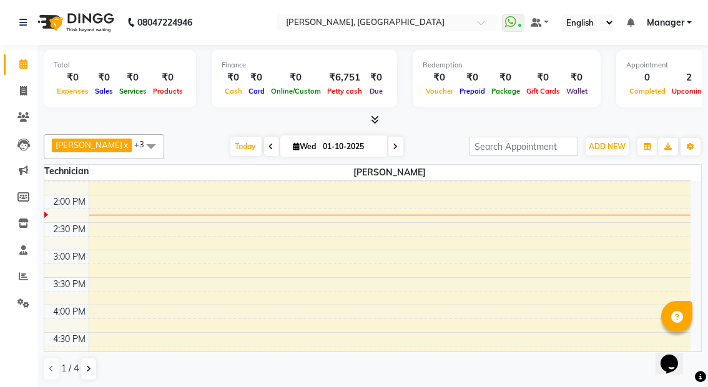
scroll to position [316, 0]
click at [139, 144] on span at bounding box center [151, 146] width 25 height 24
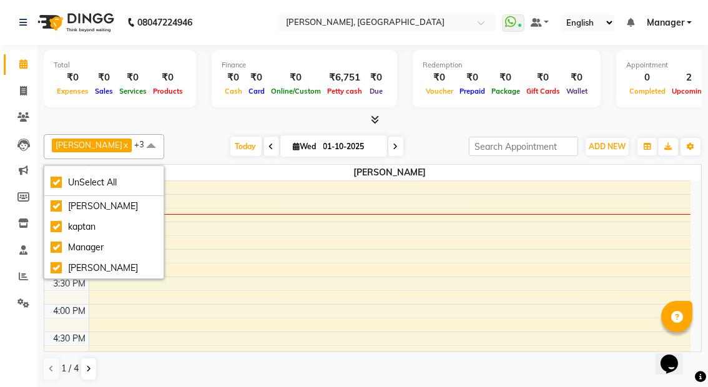
click at [172, 150] on div "[DATE] [DATE]" at bounding box center [317, 146] width 292 height 19
